Goal: Find specific page/section

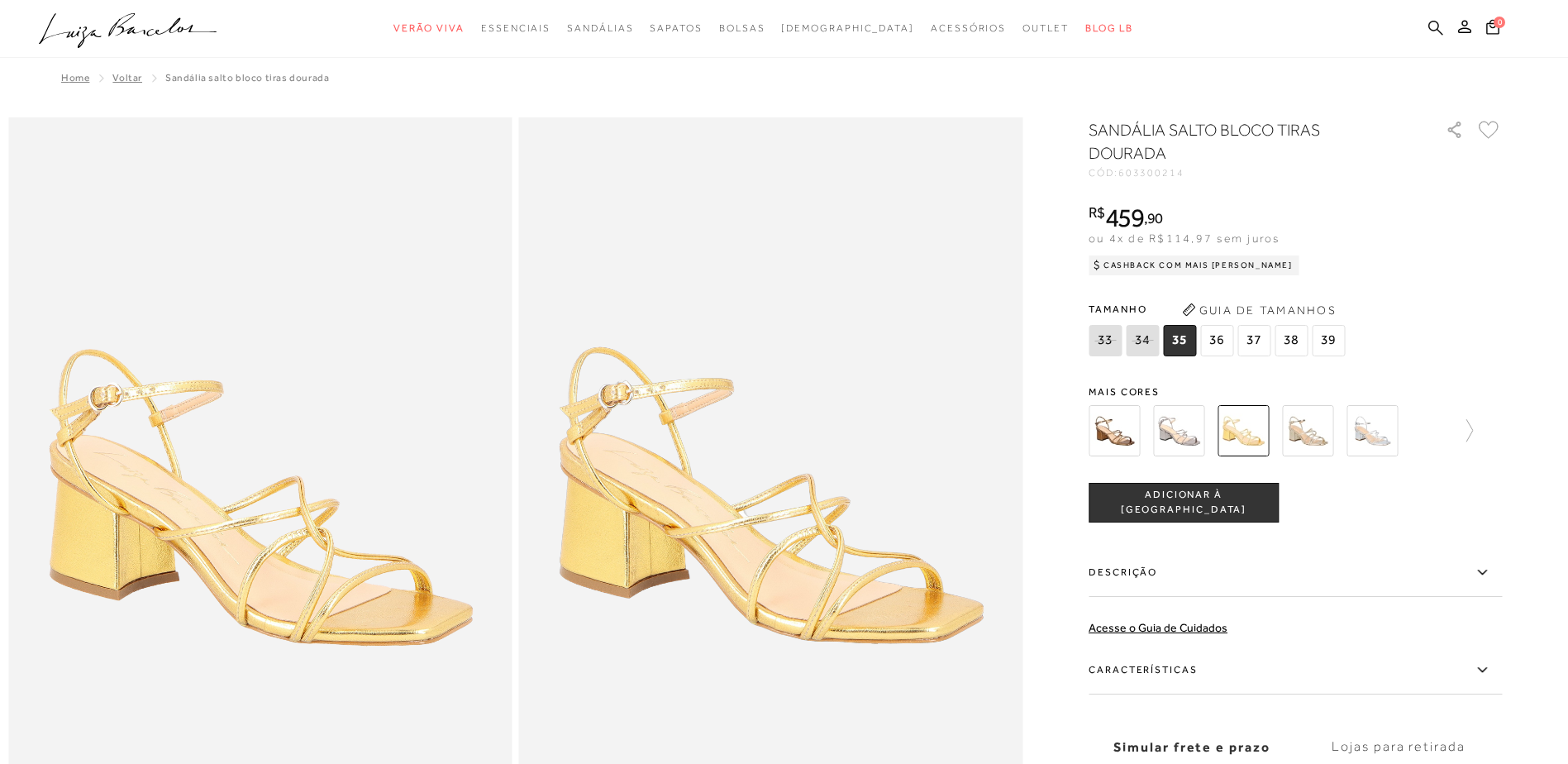
click at [1434, 28] on icon at bounding box center [1436, 28] width 15 height 16
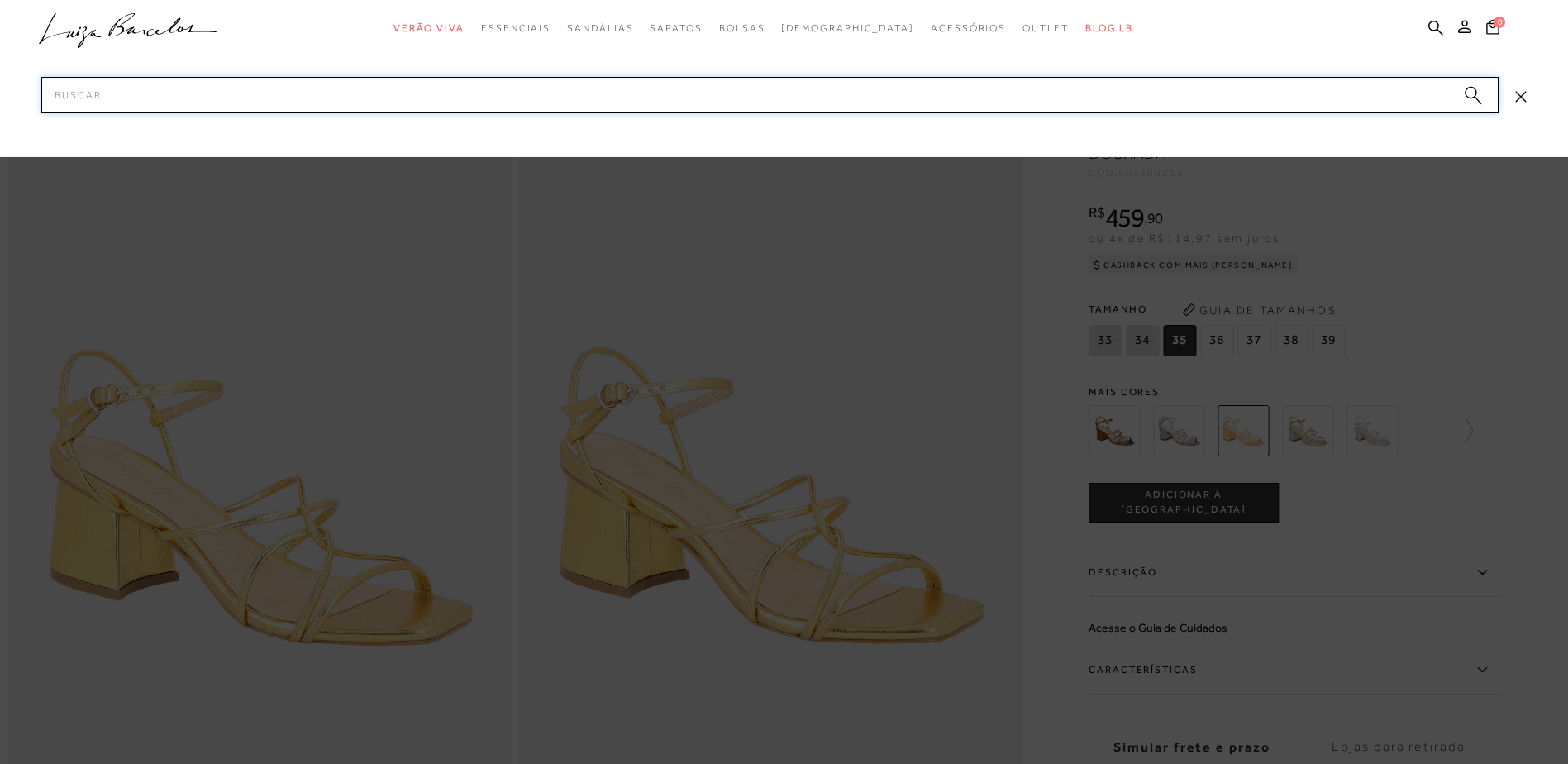
click at [1381, 103] on input "Pesquisar" at bounding box center [770, 95] width 1457 height 37
paste input "89990254"
type input "89990254"
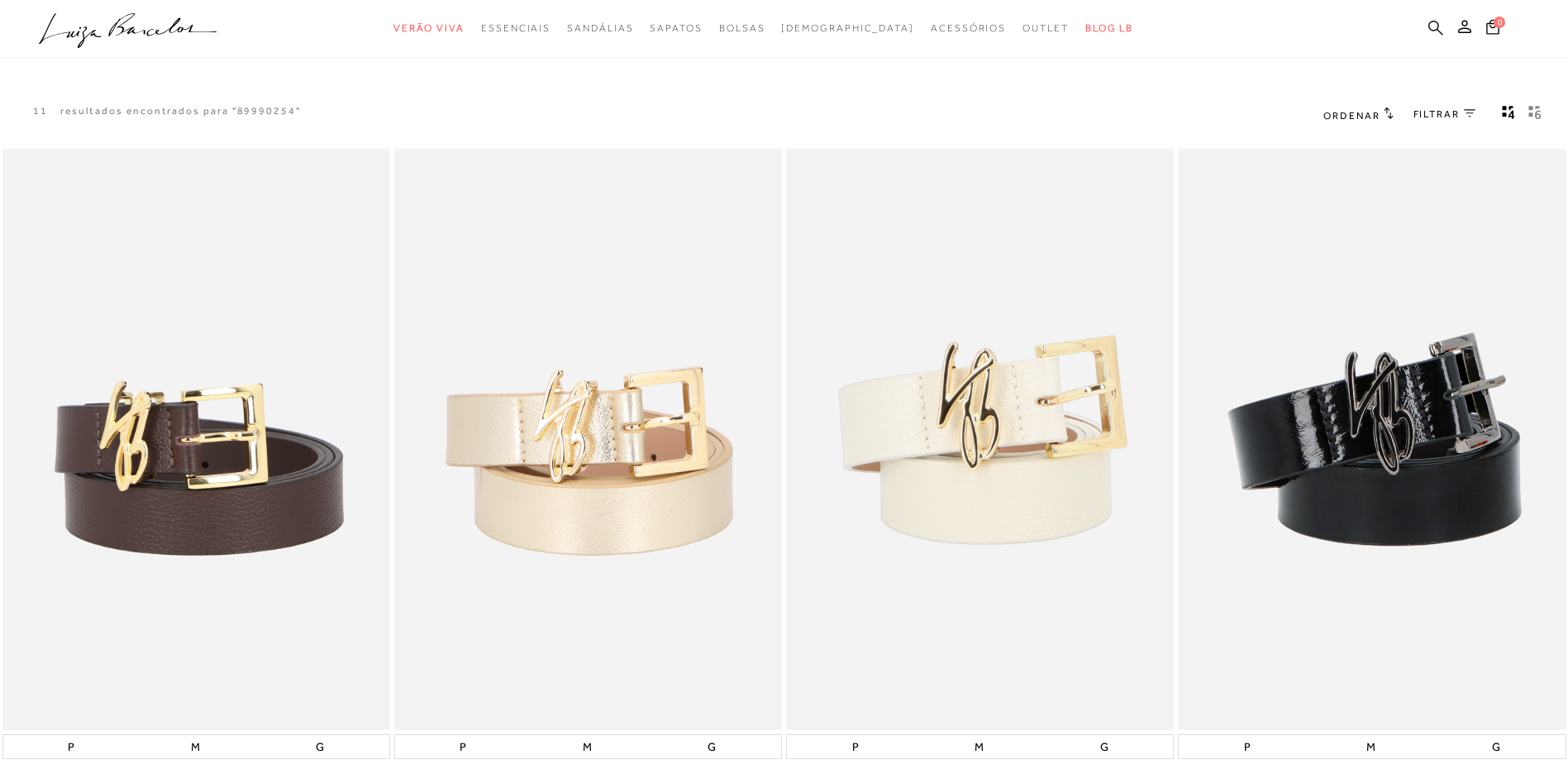
click at [1439, 22] on icon at bounding box center [1436, 28] width 15 height 16
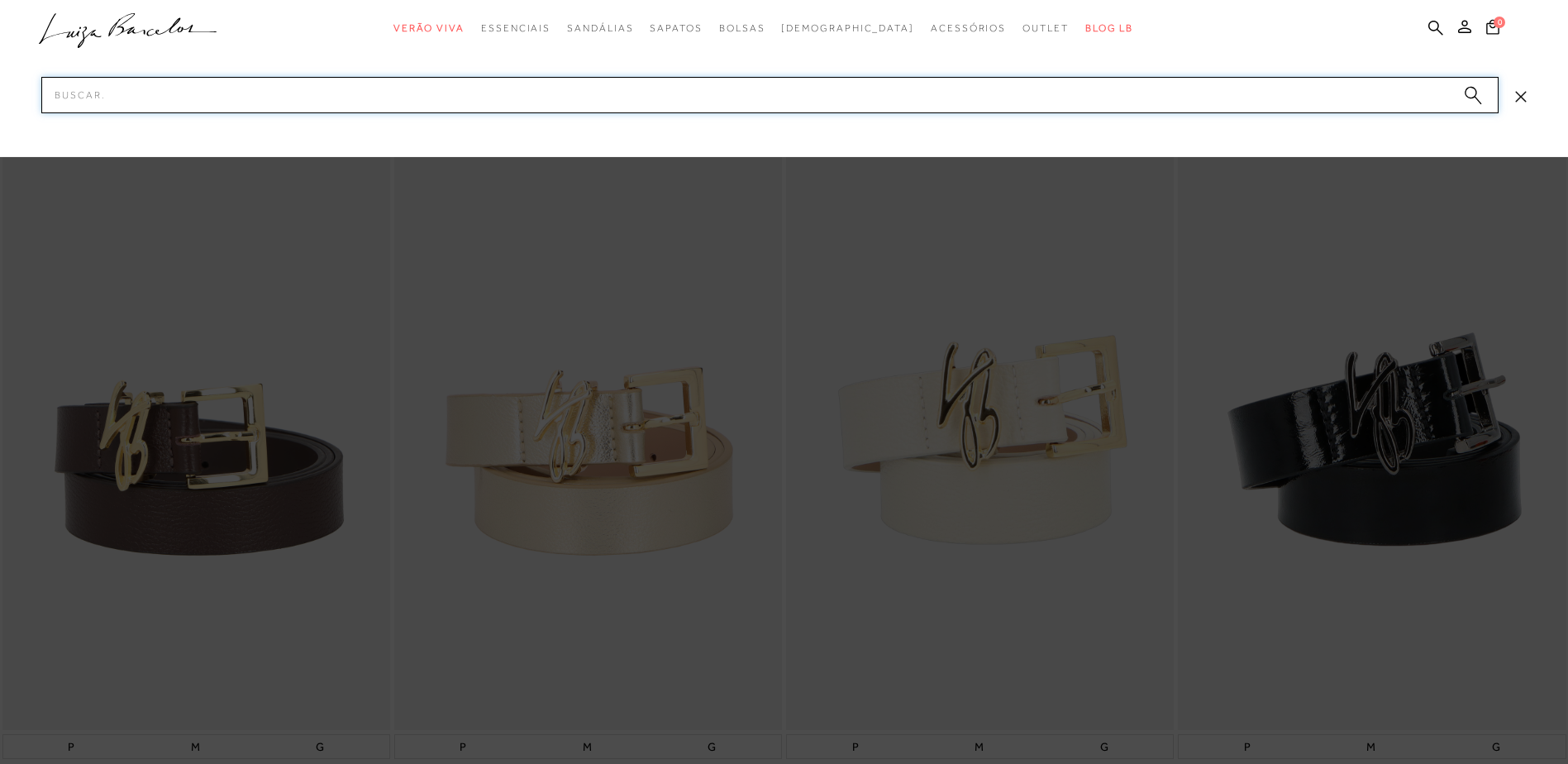
click at [1374, 91] on input "Pesquisar" at bounding box center [770, 95] width 1457 height 37
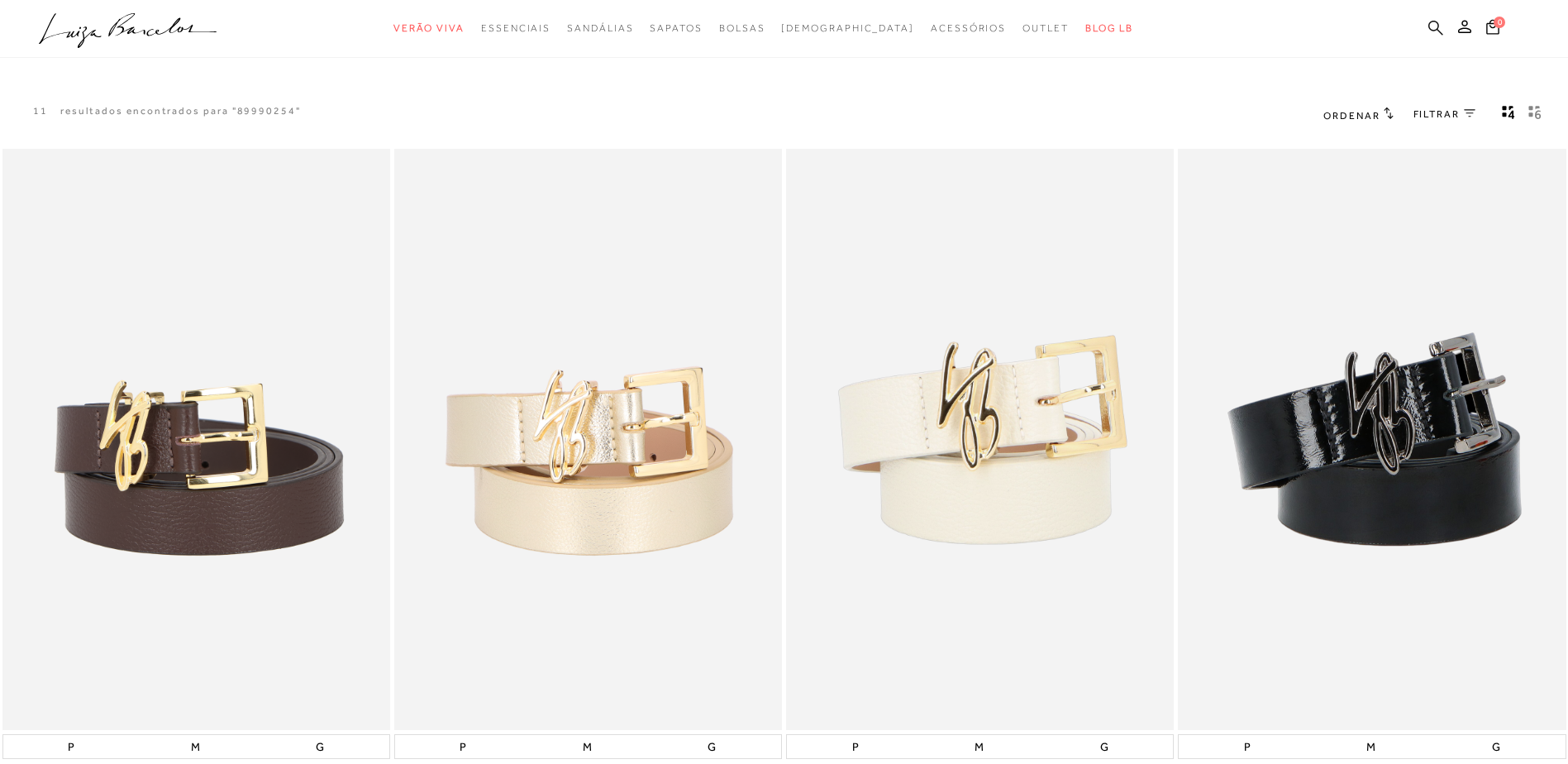
click at [1431, 28] on icon at bounding box center [1436, 28] width 15 height 16
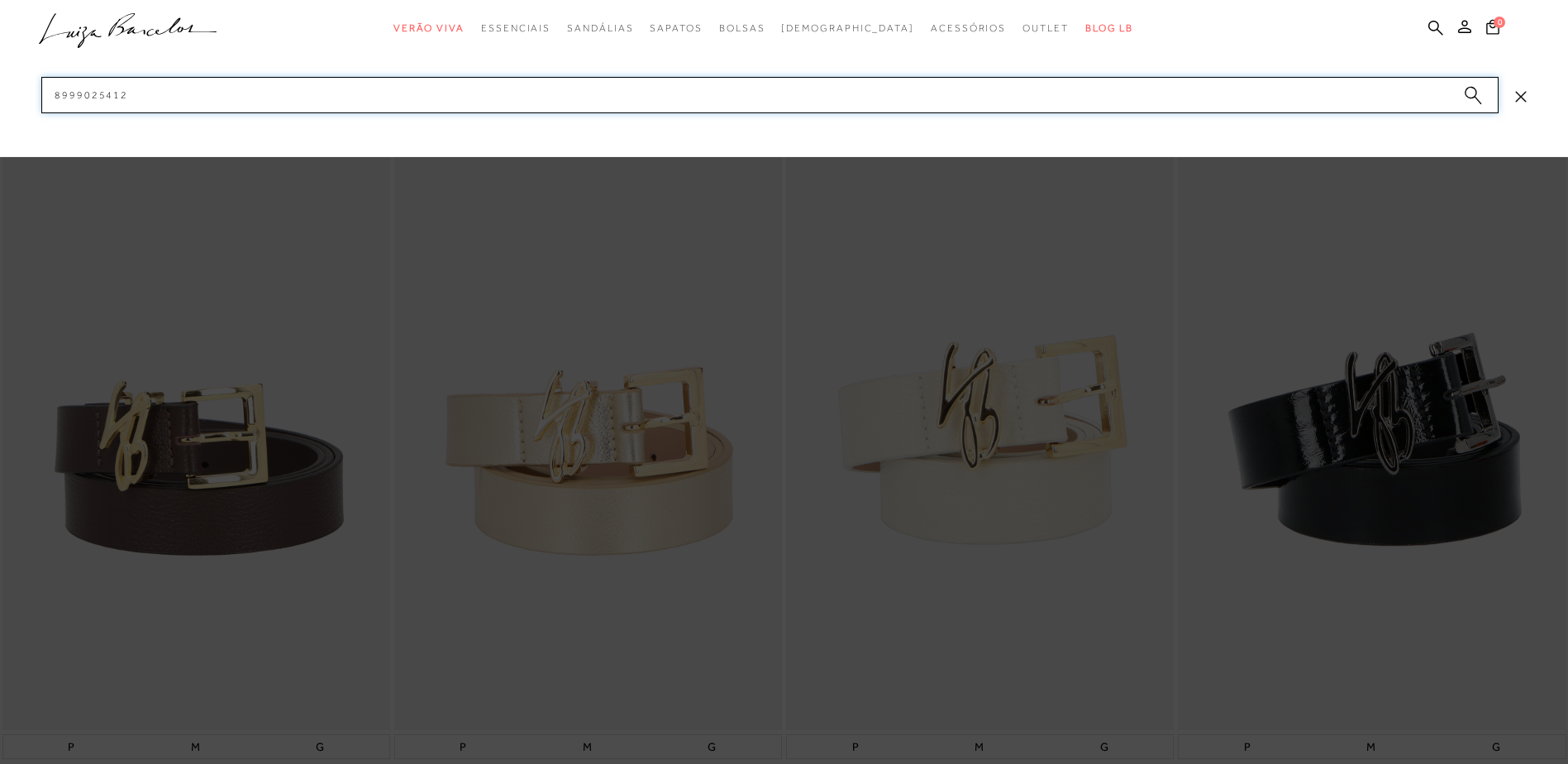
click at [1345, 93] on input "8999025412" at bounding box center [770, 95] width 1457 height 37
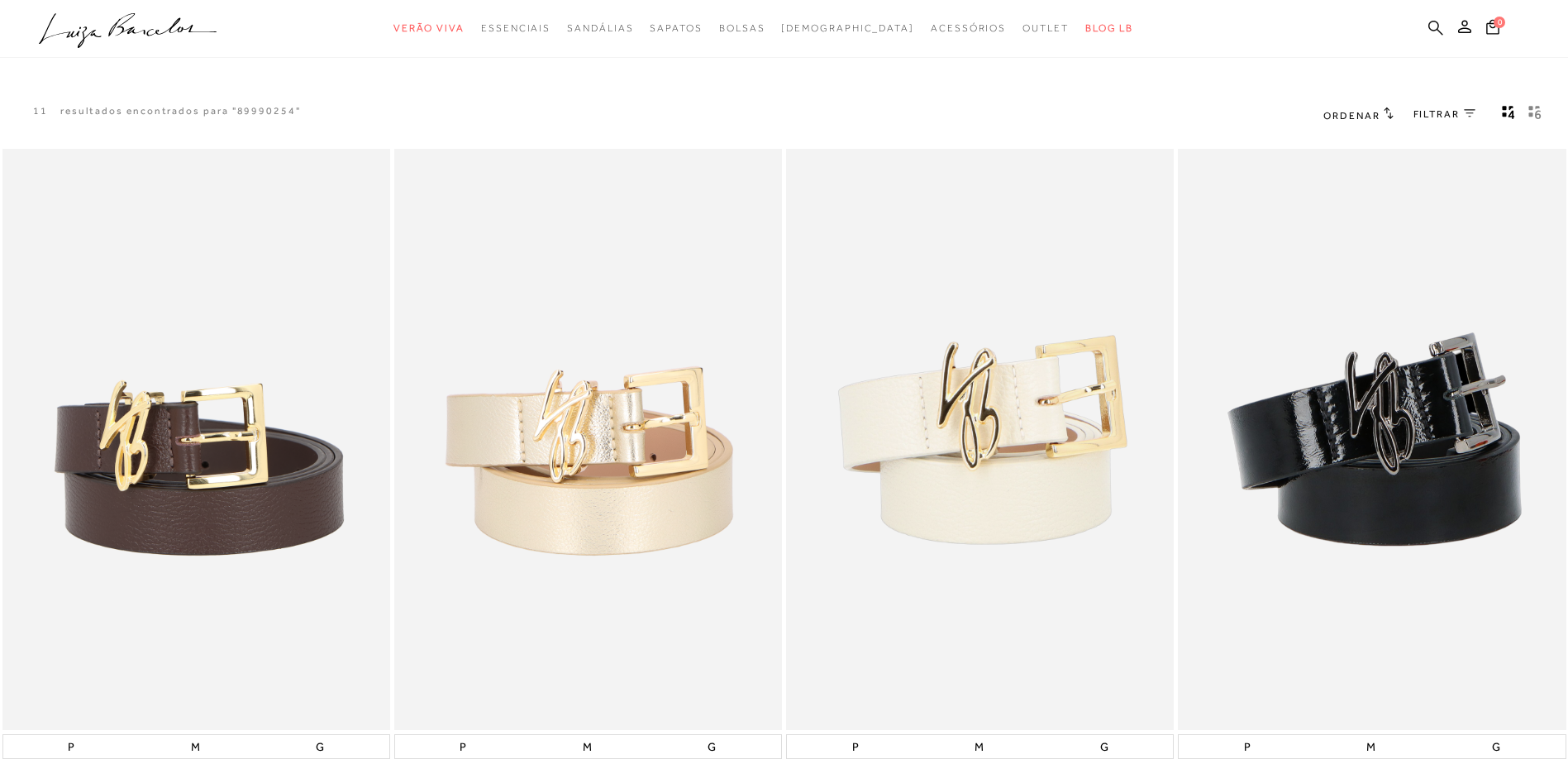
click at [1430, 24] on icon at bounding box center [1436, 28] width 15 height 15
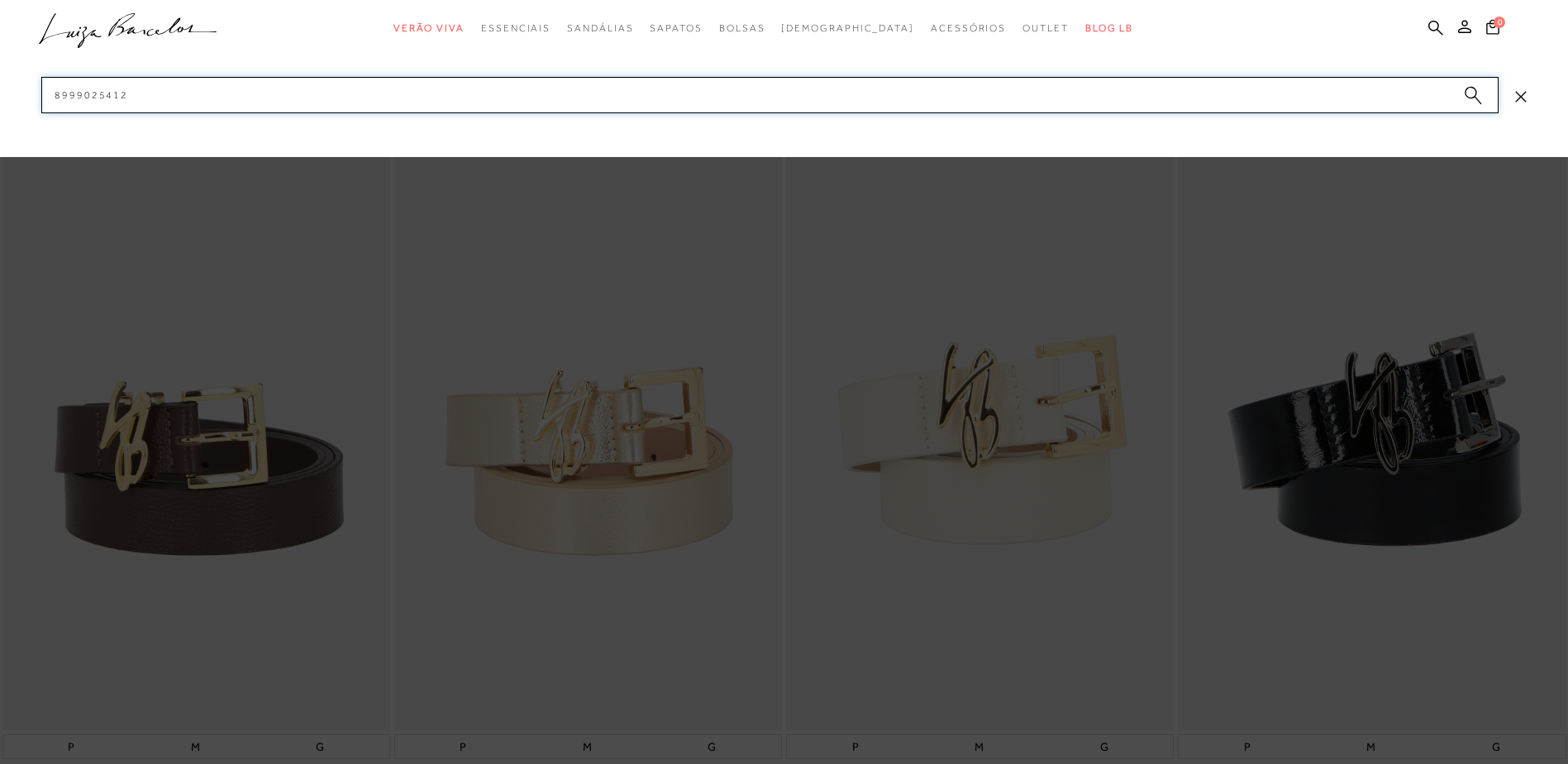
click at [1242, 105] on input "8999025412" at bounding box center [770, 95] width 1457 height 37
paste input "60330021-4"
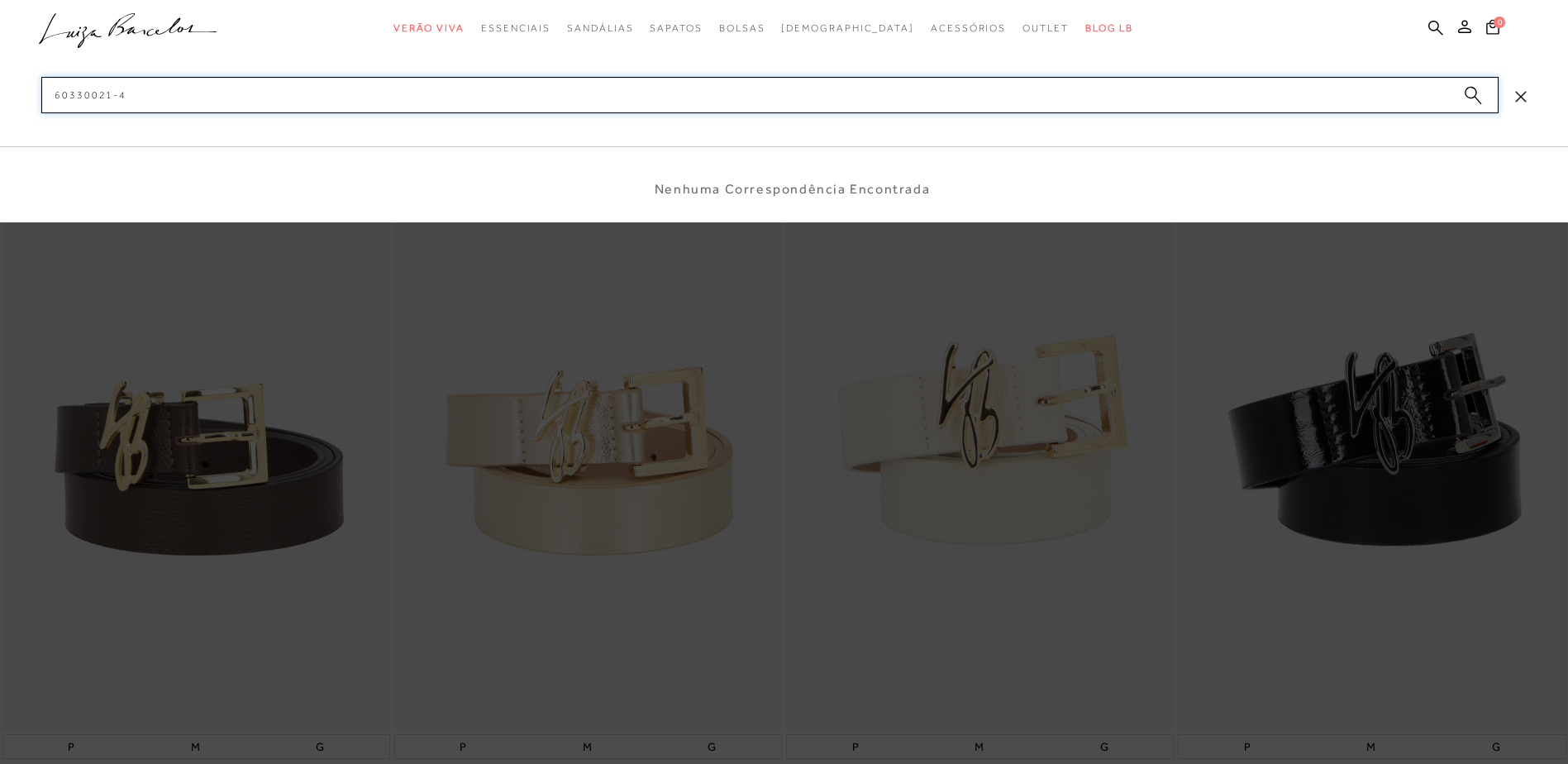
click at [119, 97] on input "60330021-4" at bounding box center [770, 95] width 1457 height 37
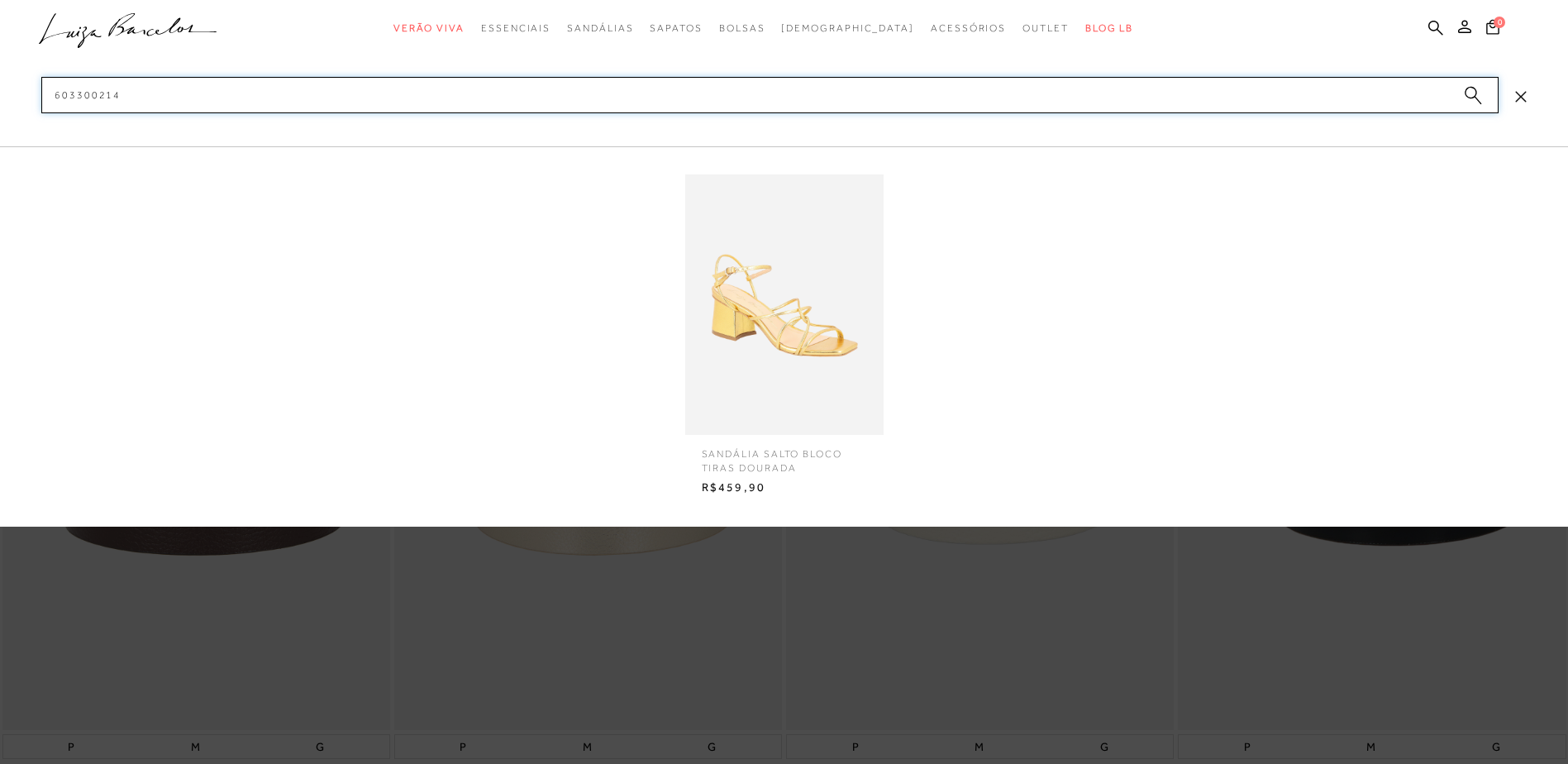
drag, startPoint x: 49, startPoint y: 95, endPoint x: 166, endPoint y: 98, distance: 117.0
click at [166, 98] on input "603300214" at bounding box center [770, 95] width 1457 height 37
type input "603300214"
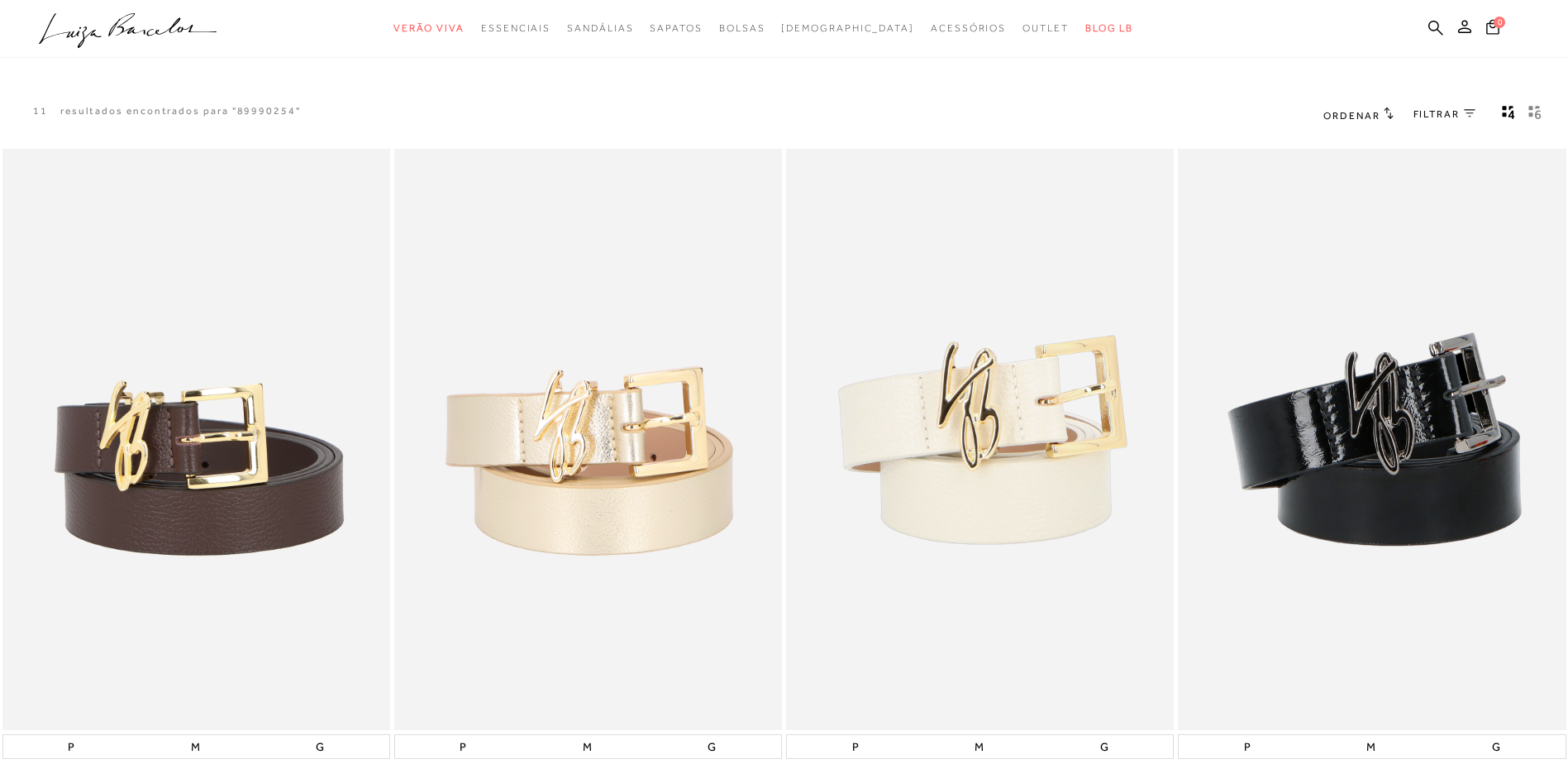
click at [1423, 32] on ul ".a{fill-rule:evenodd;} Verão Viva Em alta Favoritos das Influenciadoras Apostas…" at bounding box center [771, 28] width 1465 height 31
click at [1435, 27] on icon at bounding box center [1436, 28] width 15 height 16
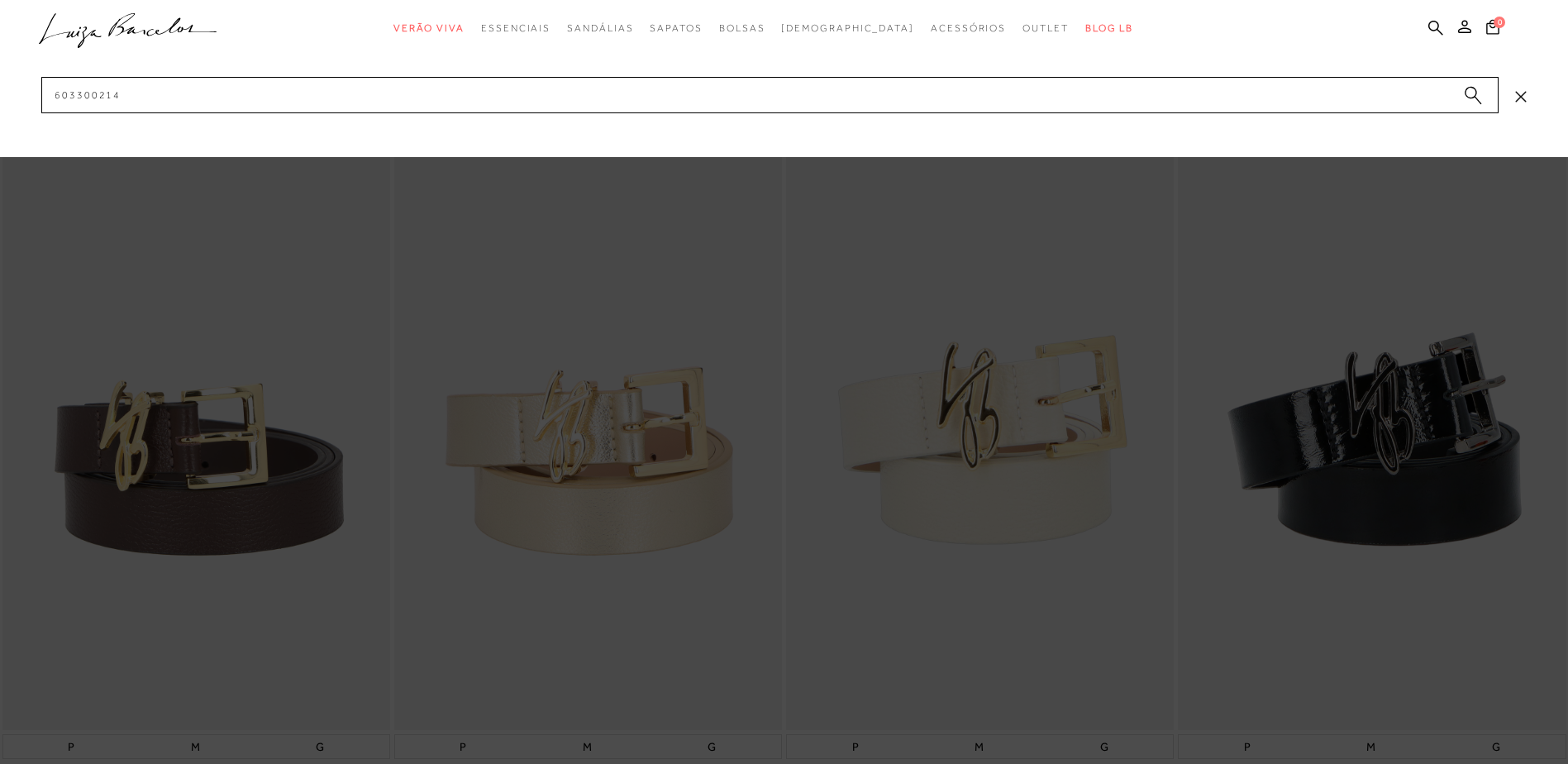
click at [1466, 98] on icon "submit" at bounding box center [1473, 95] width 18 height 19
